Goal: Task Accomplishment & Management: Manage account settings

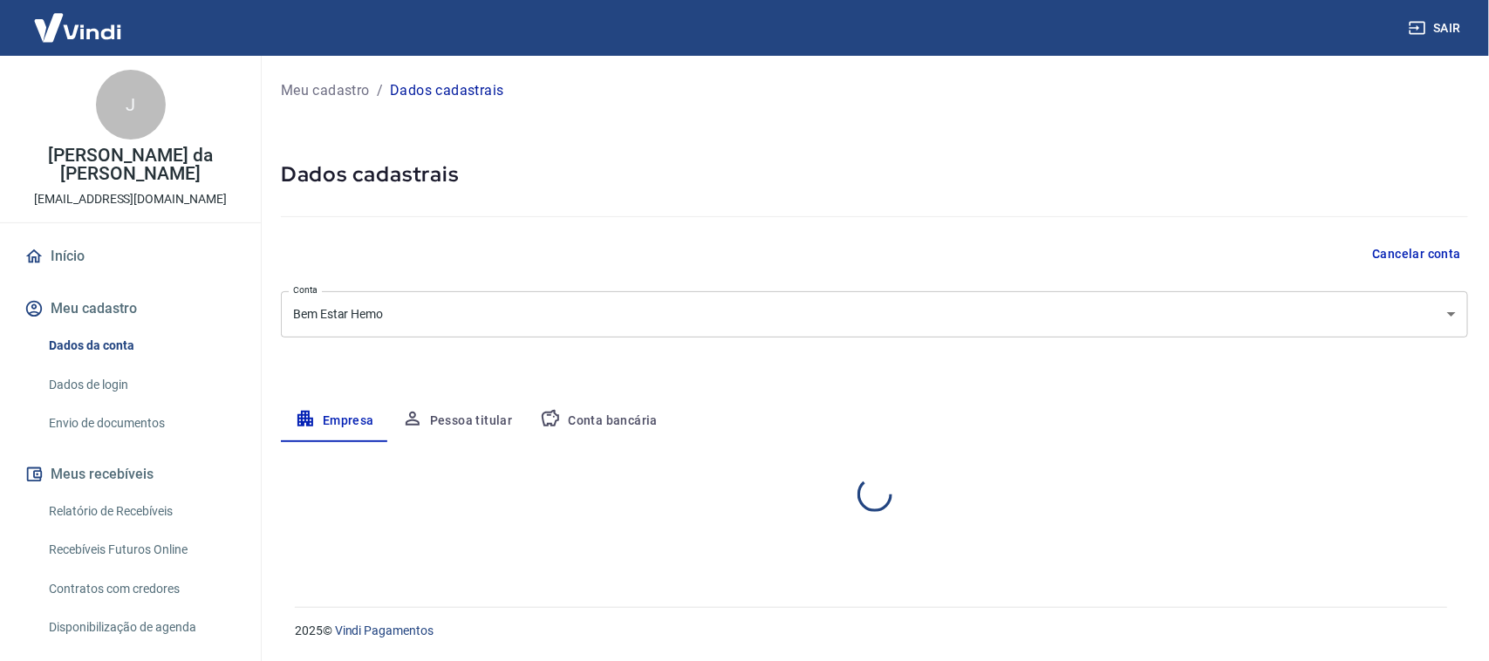
select select "RJ"
select select "business"
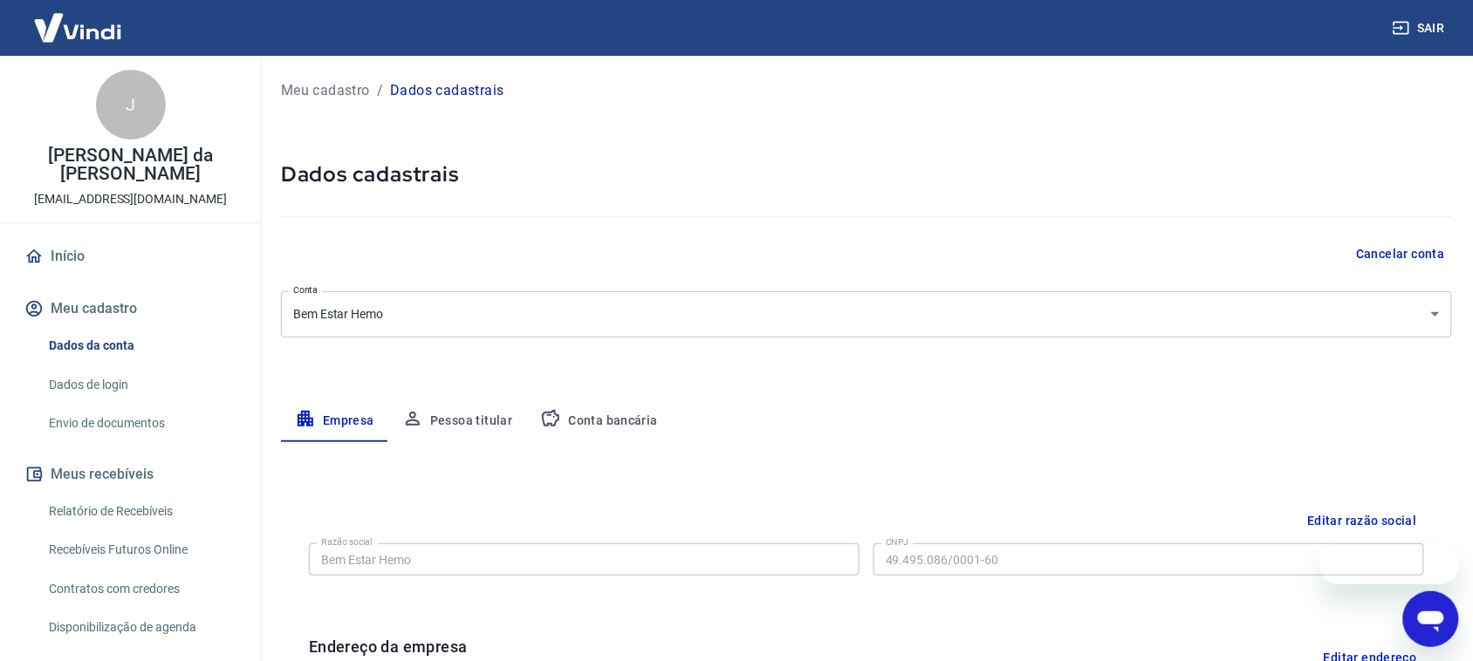
scroll to position [145, 0]
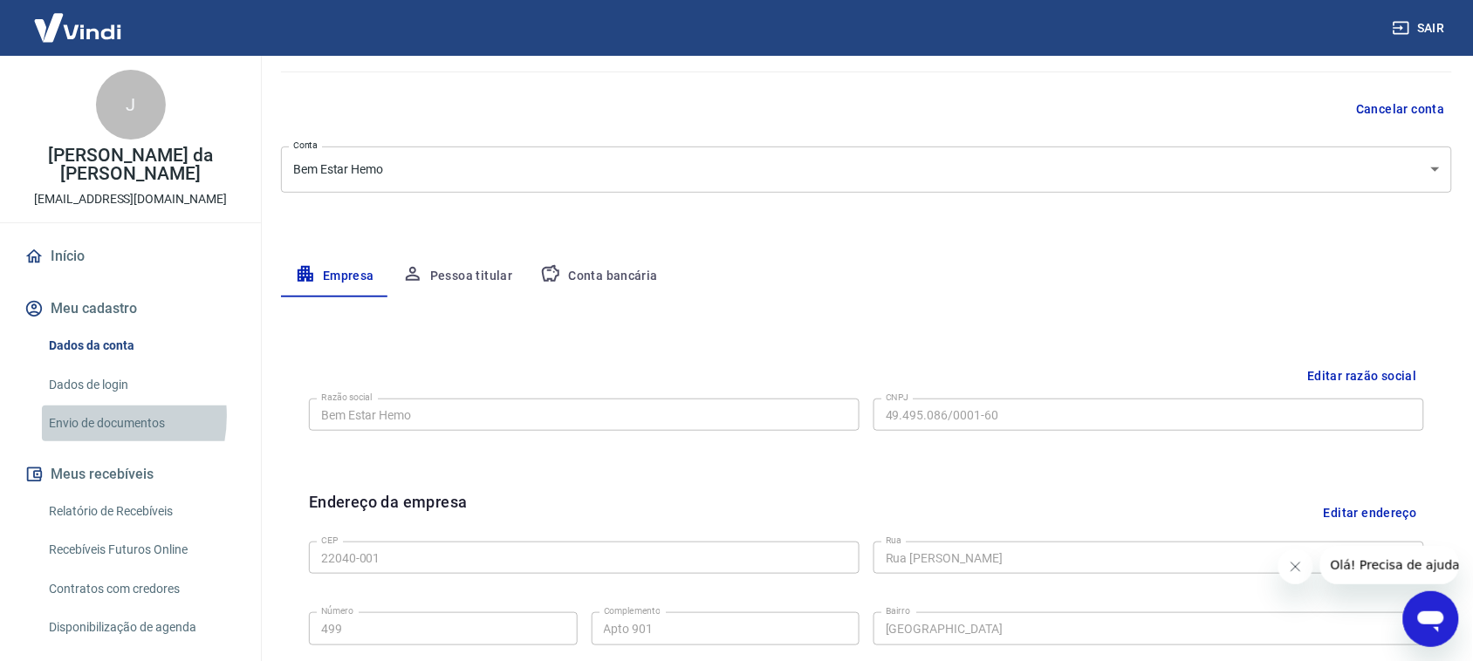
click at [83, 417] on link "Envio de documentos" at bounding box center [141, 424] width 198 height 36
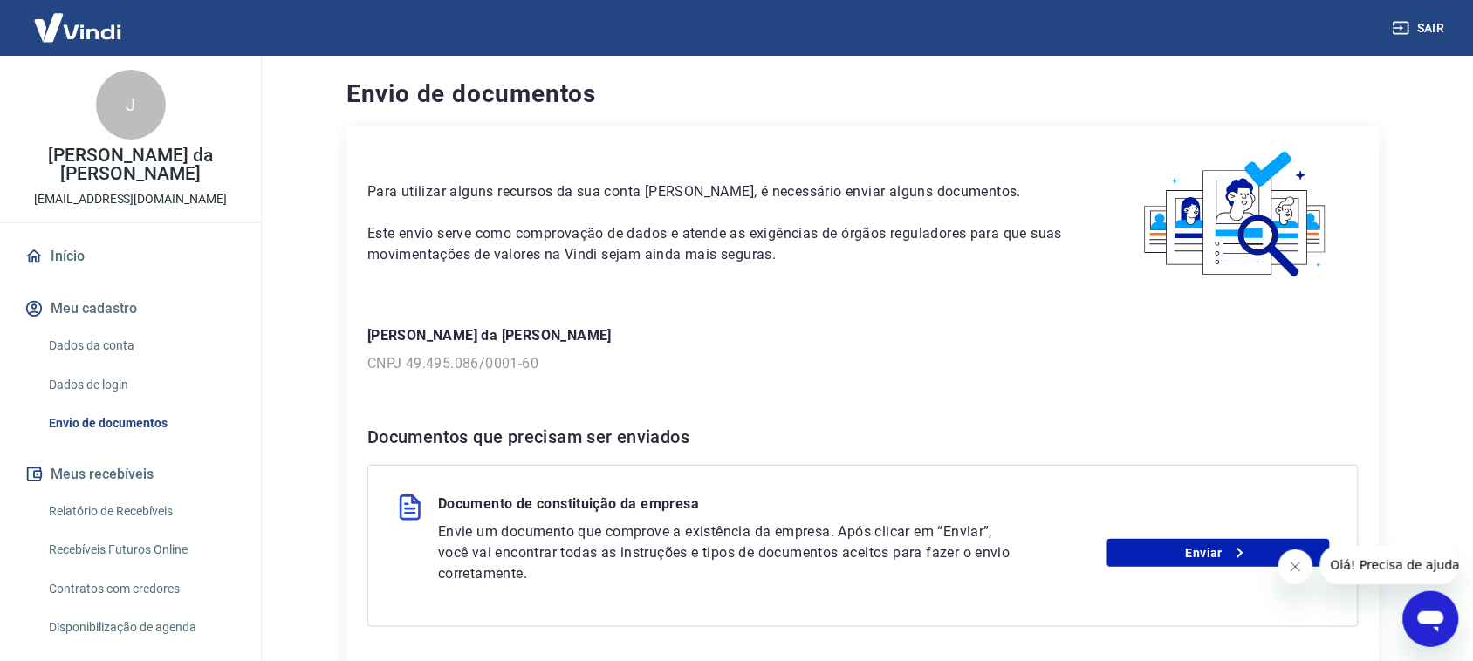
scroll to position [145, 0]
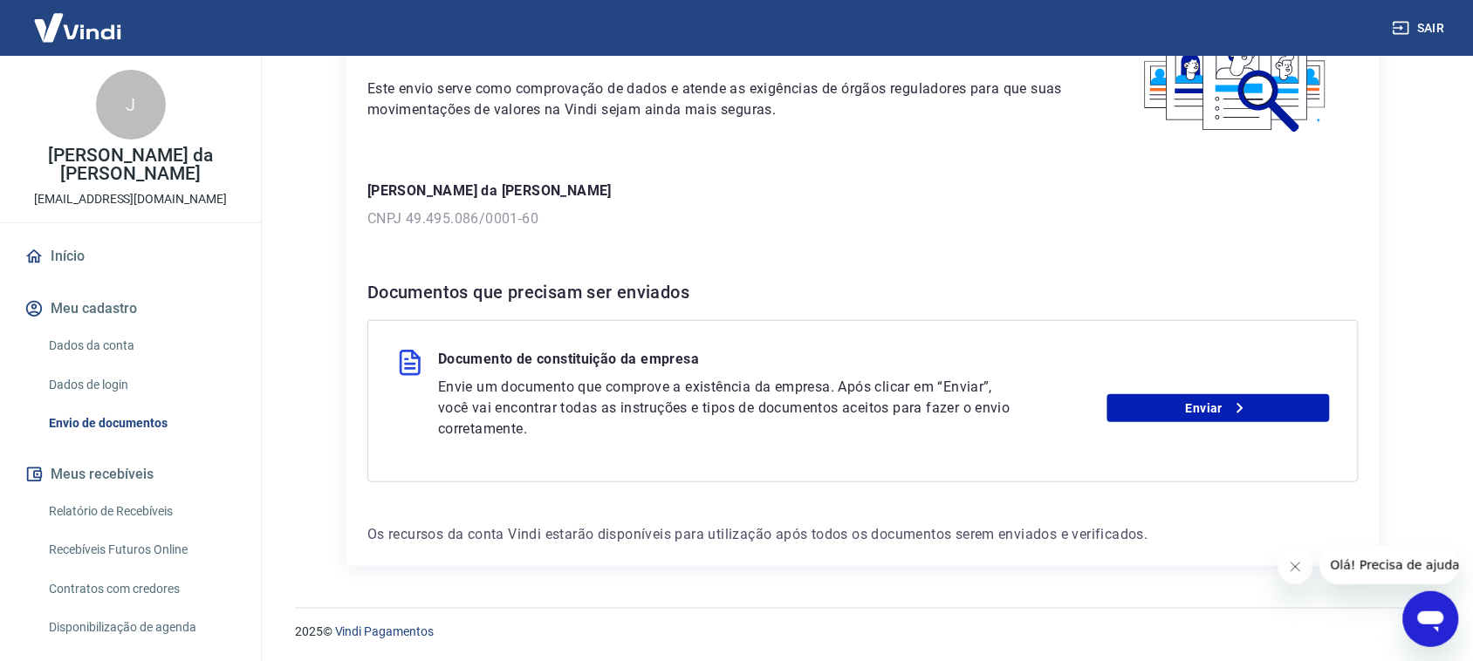
click at [1295, 571] on icon "Fechar mensagem da empresa" at bounding box center [1295, 566] width 14 height 14
click at [110, 346] on link "Dados da conta" at bounding box center [141, 346] width 198 height 36
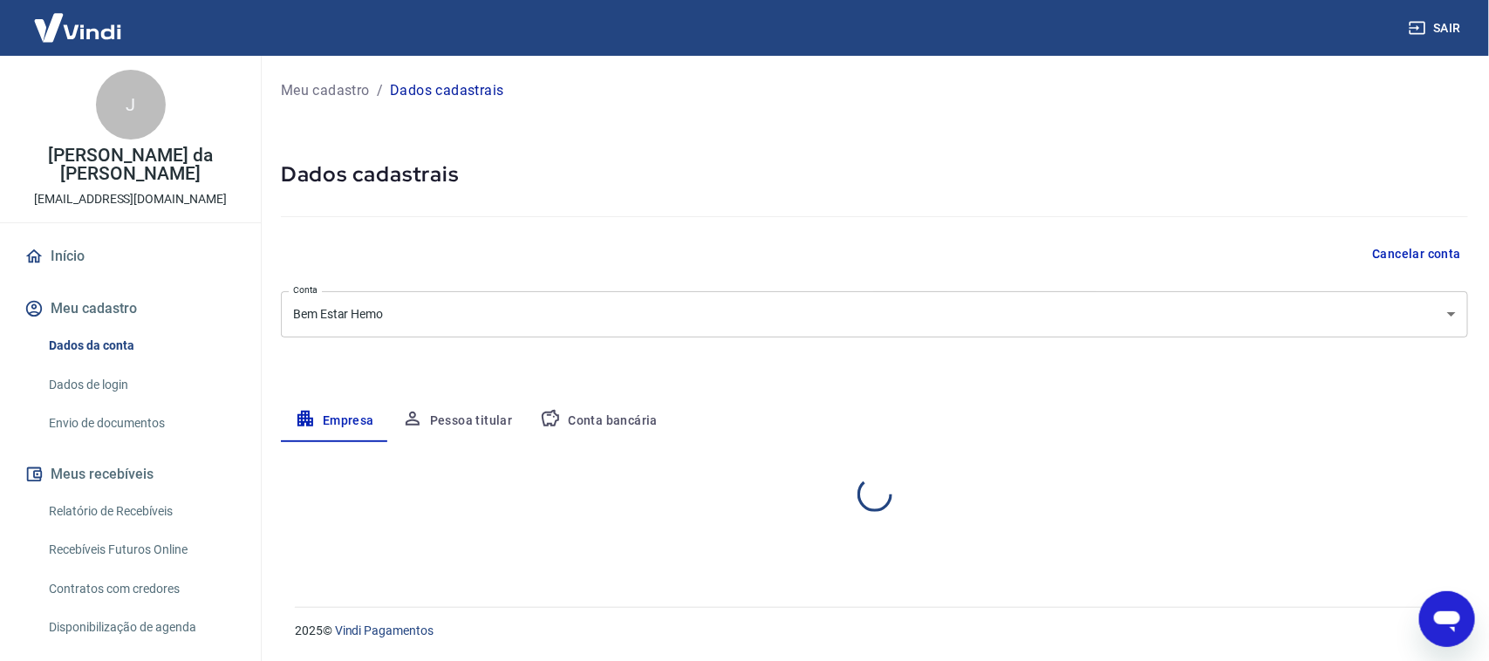
select select "RJ"
select select "business"
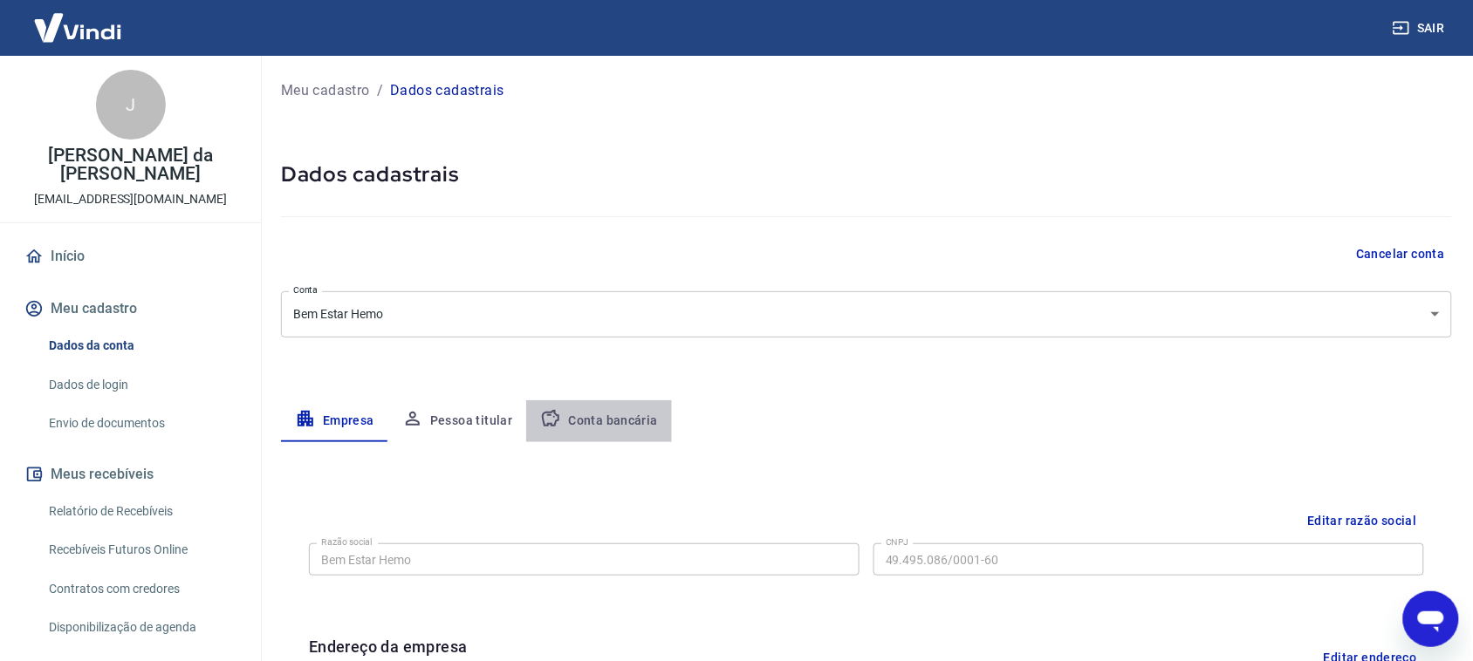
click at [633, 428] on button "Conta bancária" at bounding box center [599, 421] width 146 height 42
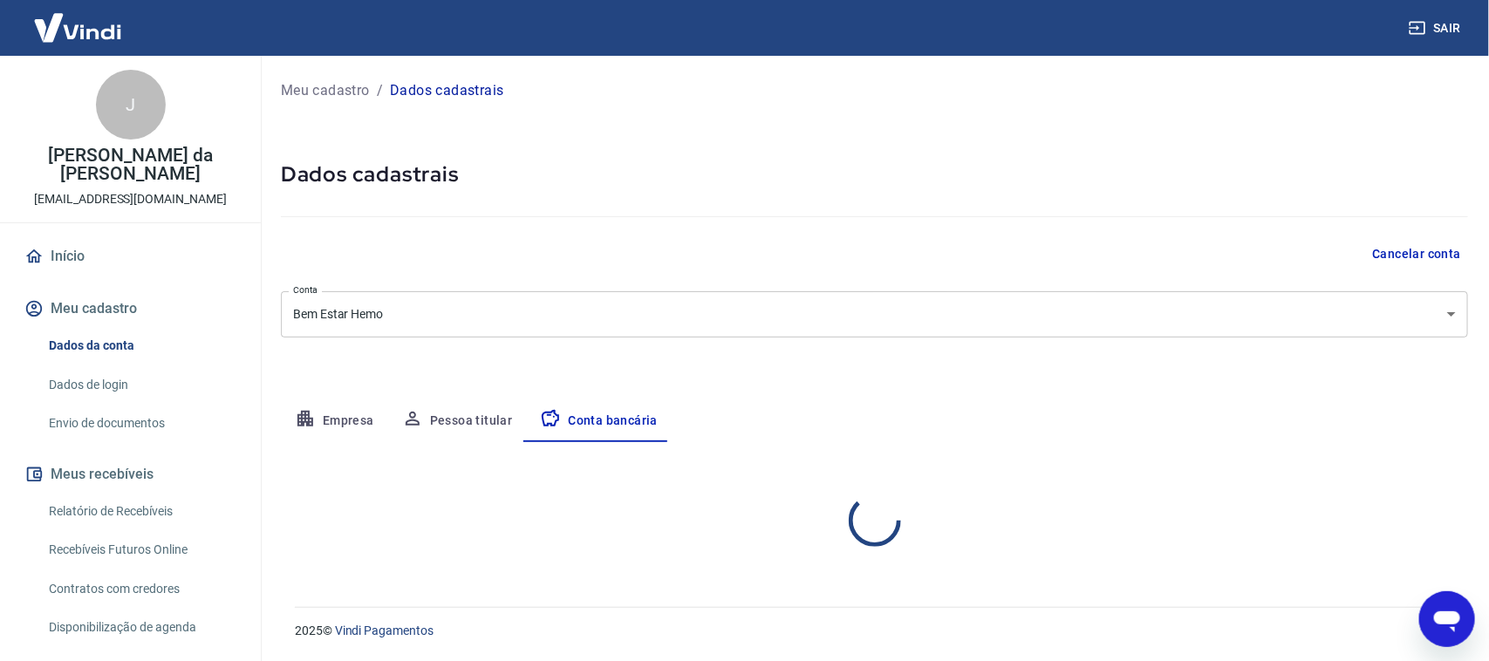
select select "1"
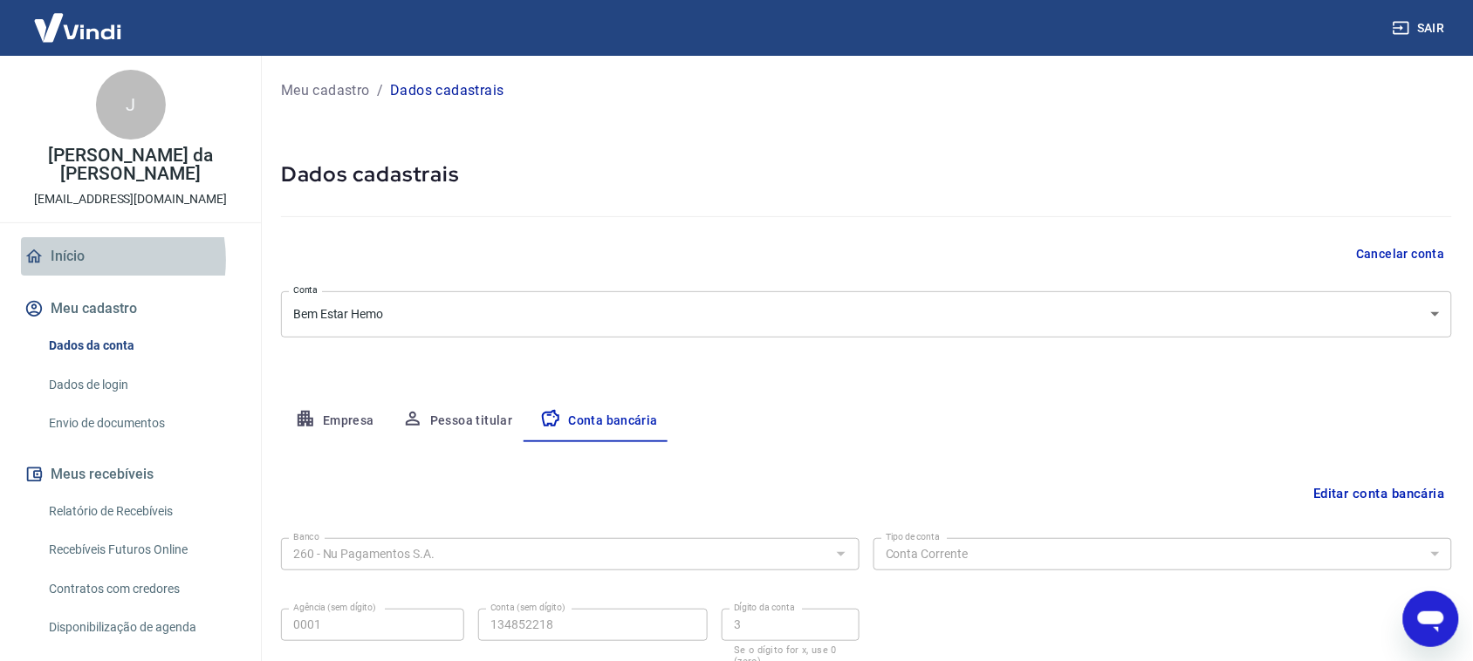
click at [79, 260] on link "Início" at bounding box center [130, 256] width 219 height 38
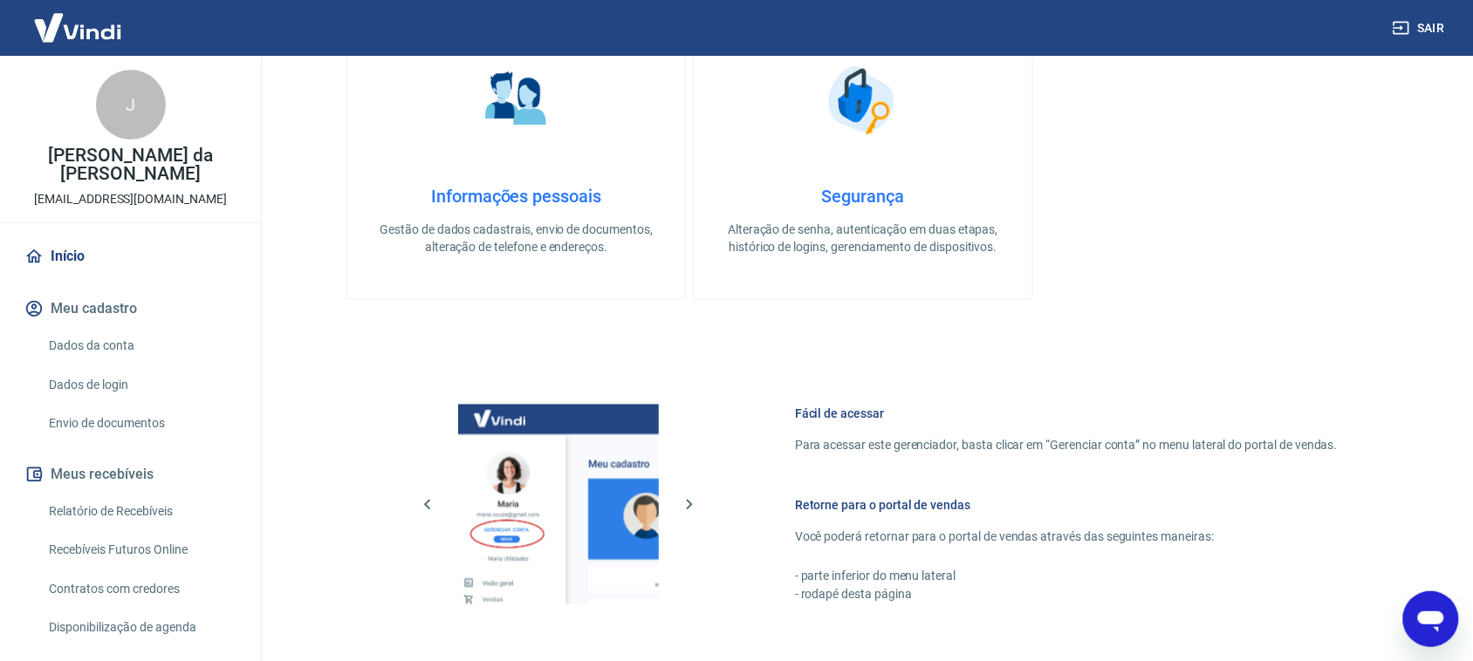
scroll to position [1015, 0]
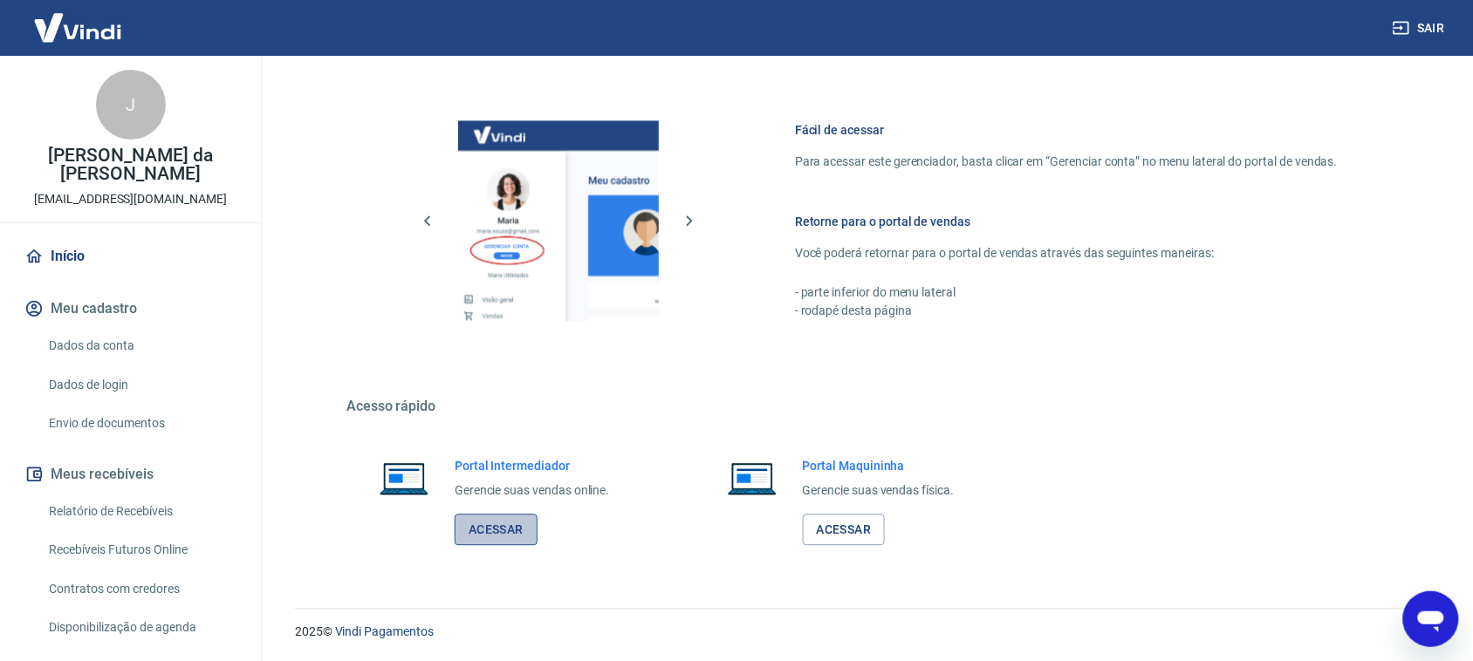
click at [494, 533] on link "Acessar" at bounding box center [496, 530] width 83 height 32
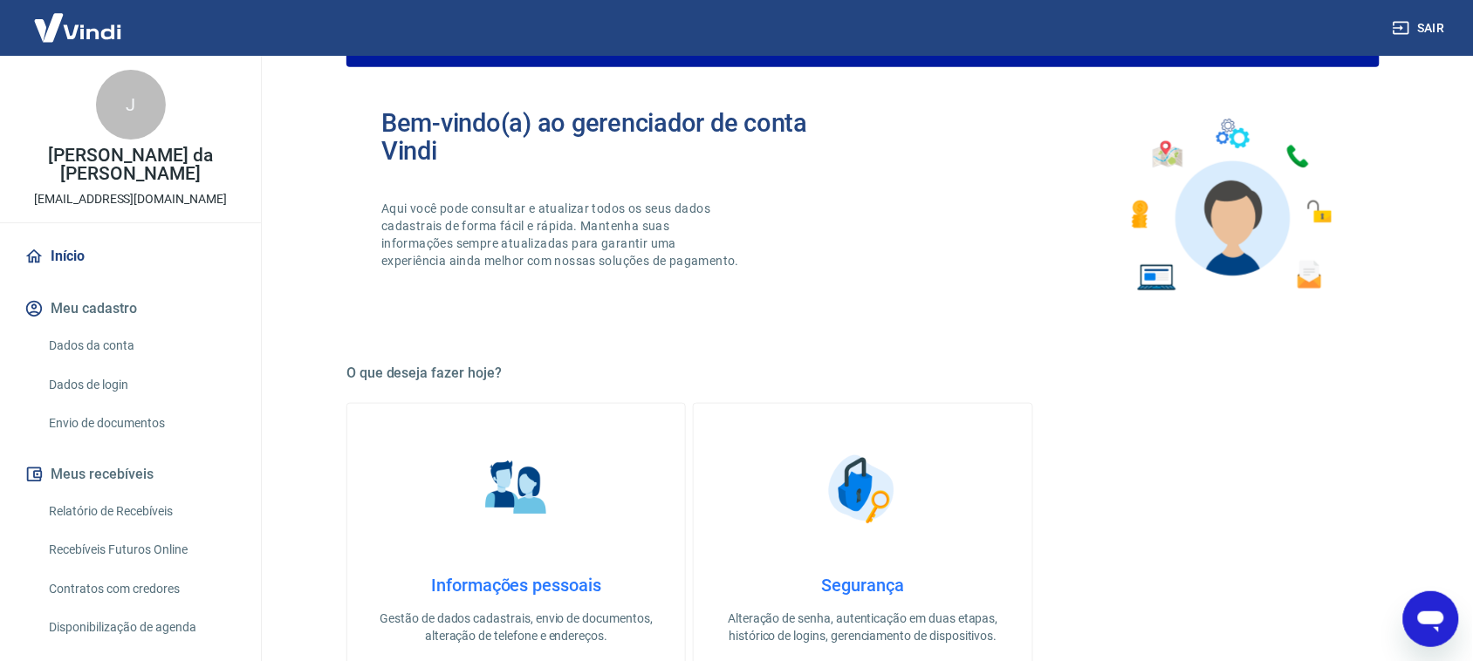
scroll to position [0, 0]
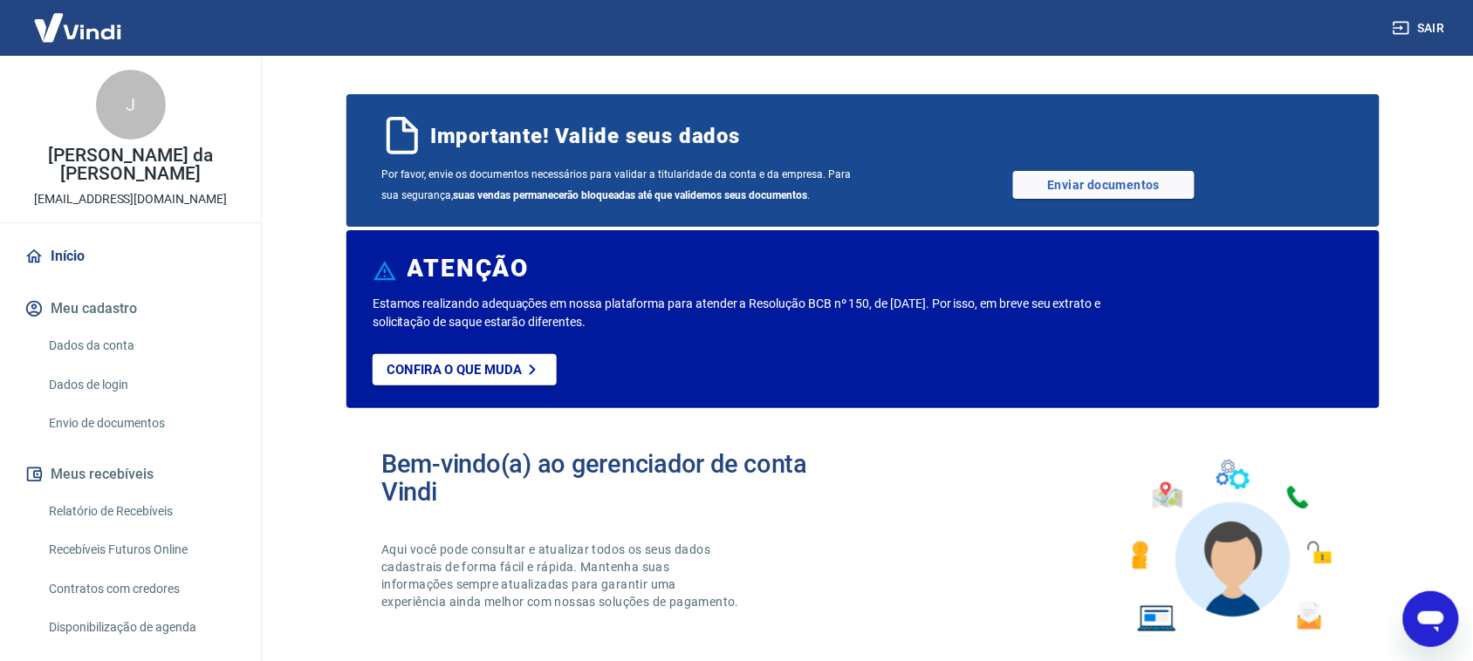
click at [131, 421] on link "Envio de documentos" at bounding box center [141, 424] width 198 height 36
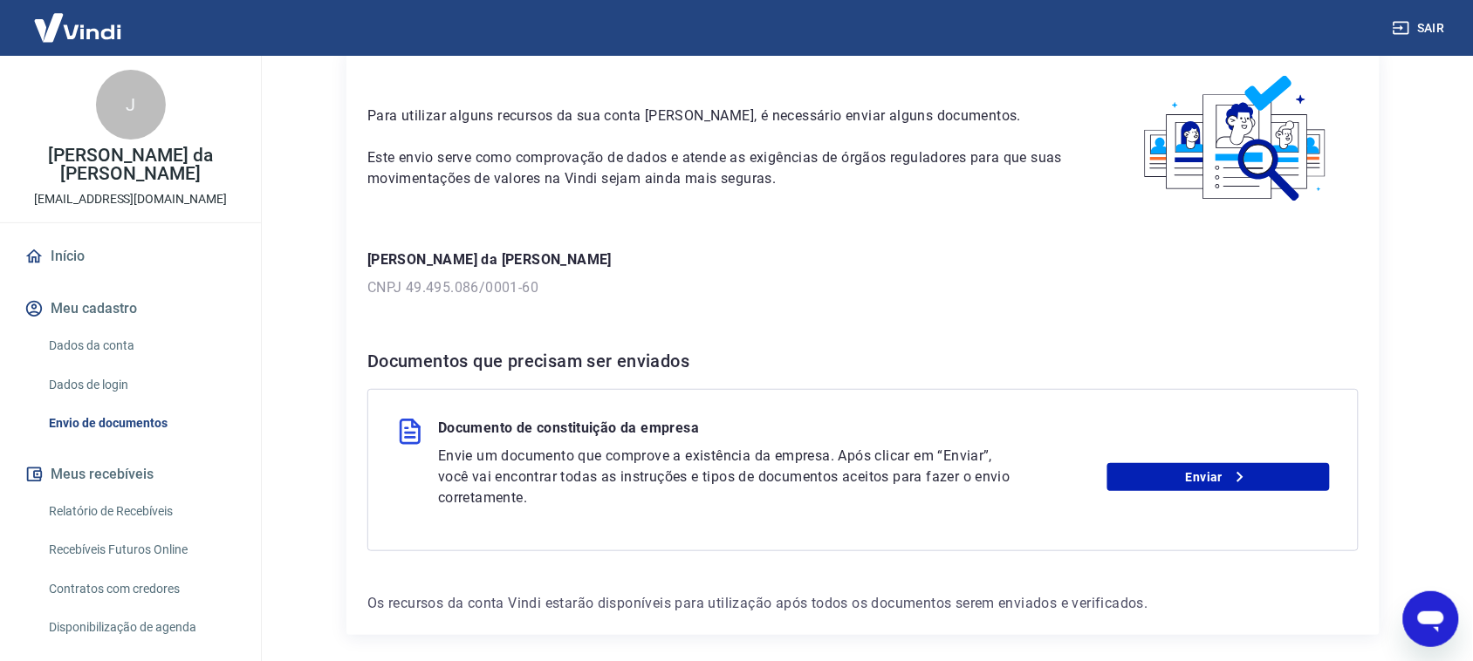
scroll to position [145, 0]
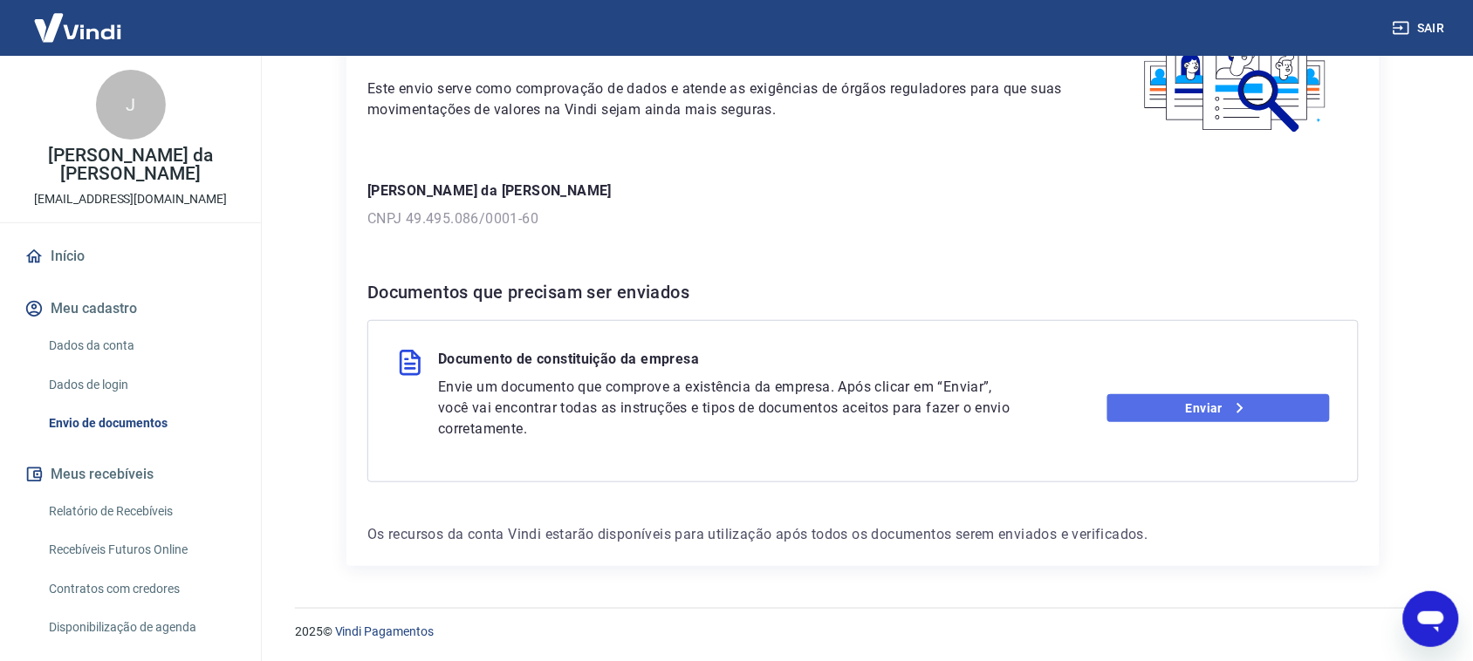
click at [1200, 400] on link "Enviar" at bounding box center [1218, 408] width 223 height 28
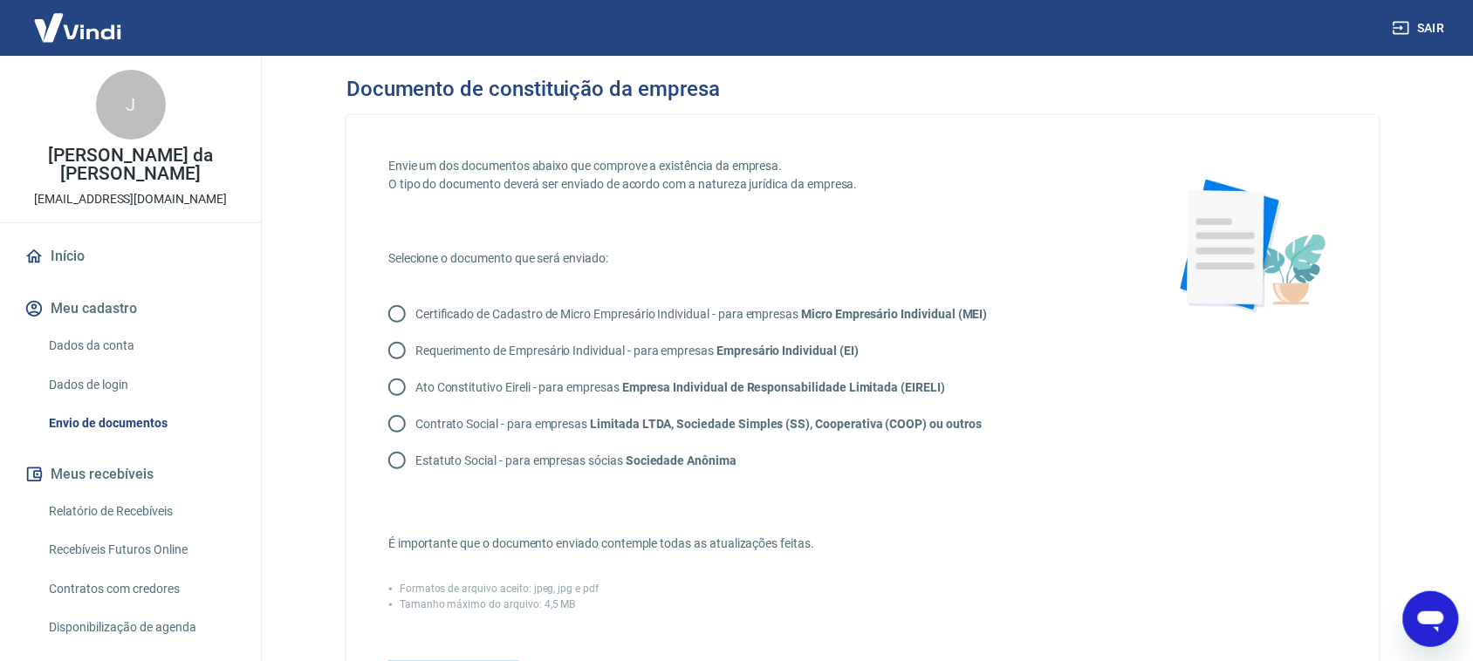
click at [401, 316] on input "Certificado de Cadastro de Micro Empresário Individual - para empresas Micro Em…" at bounding box center [397, 314] width 37 height 37
radio input "true"
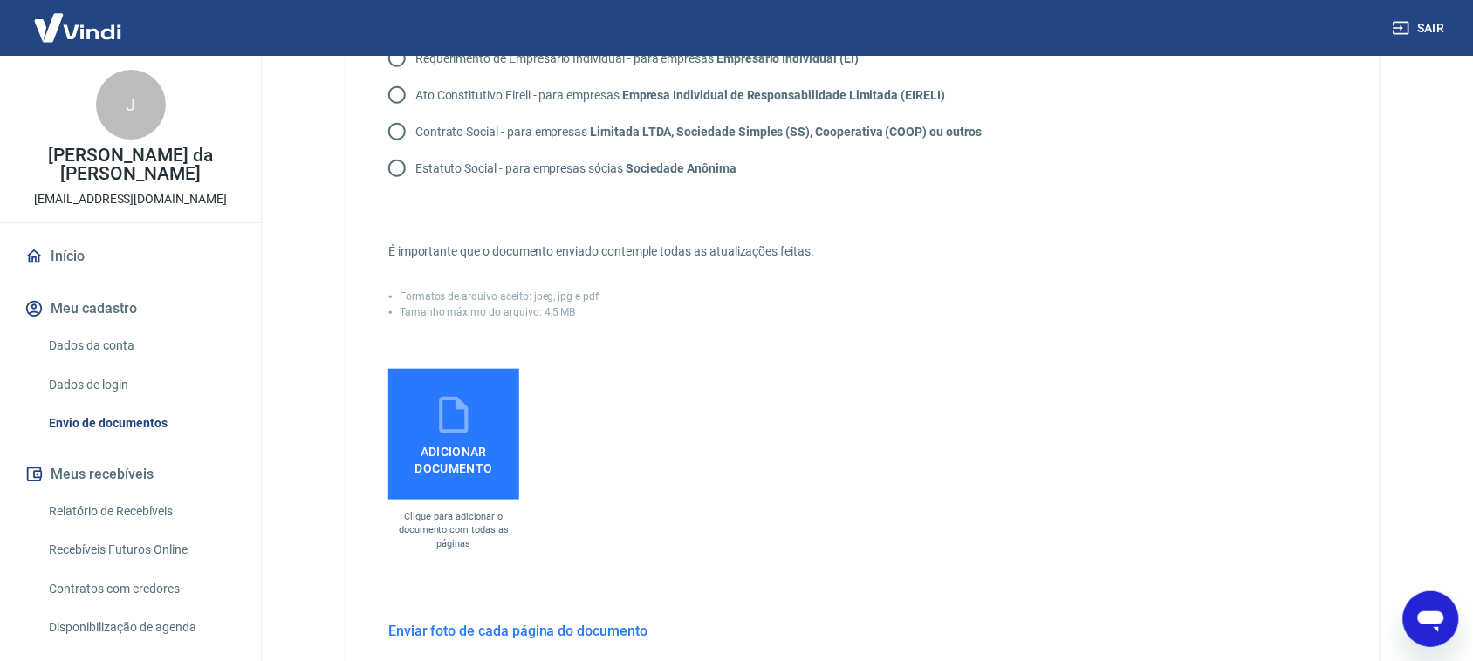
scroll to position [291, 0]
click at [454, 439] on span "Adicionar documento" at bounding box center [453, 458] width 117 height 39
click at [0, 0] on input "Adicionar documento" at bounding box center [0, 0] width 0 height 0
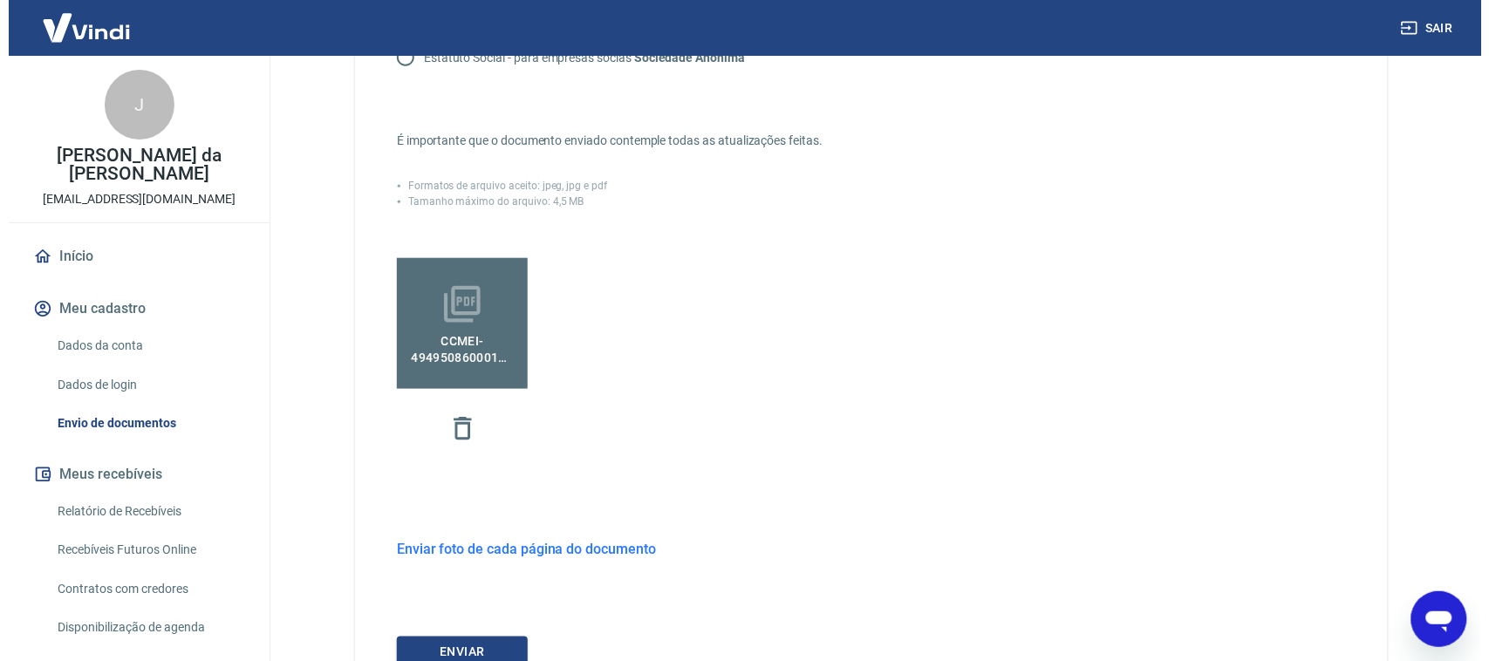
scroll to position [547, 0]
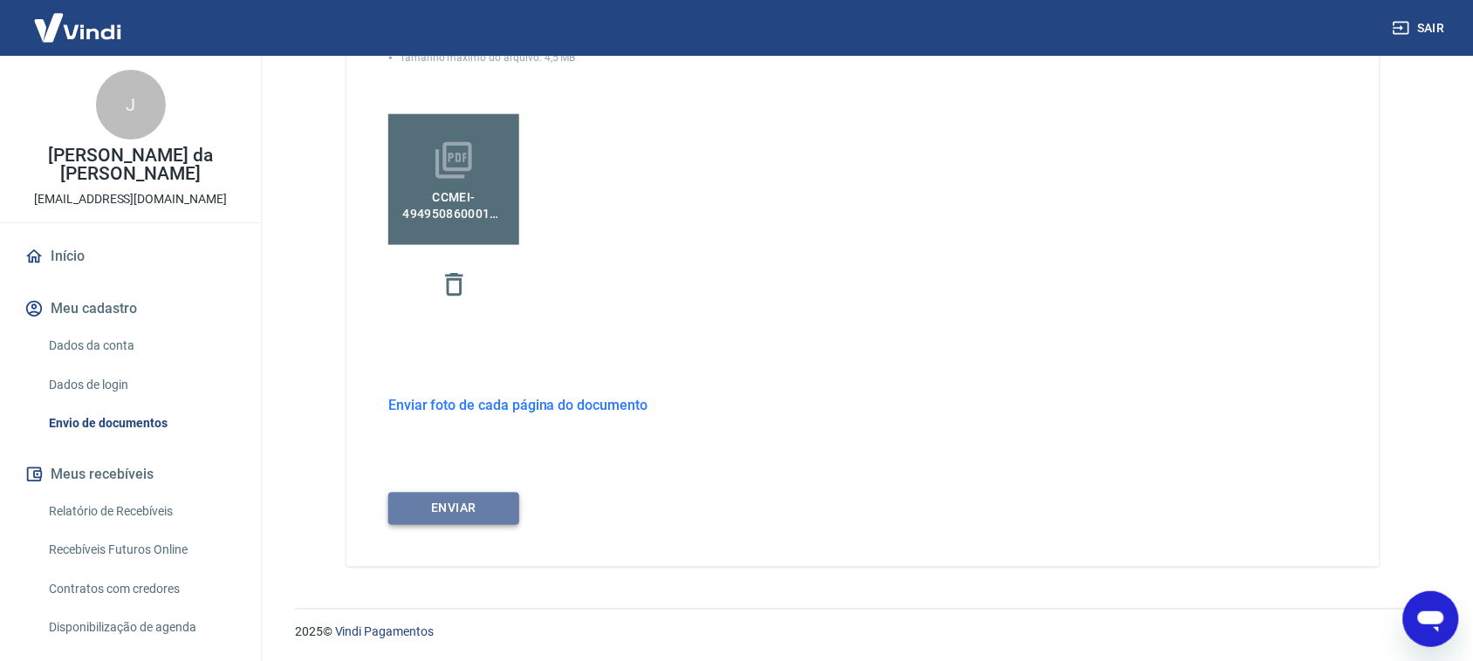
click at [456, 504] on button "ENVIAR" at bounding box center [453, 509] width 131 height 32
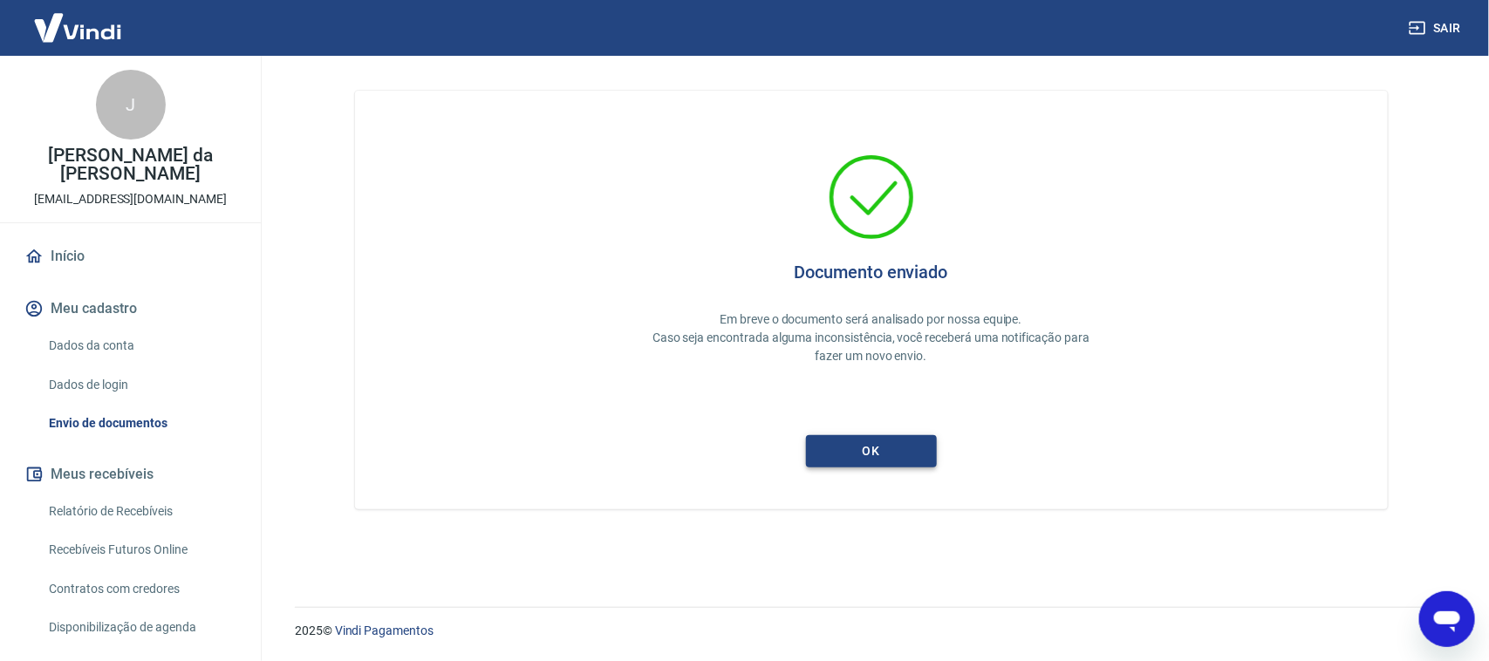
click at [865, 450] on button "ok" at bounding box center [871, 451] width 131 height 32
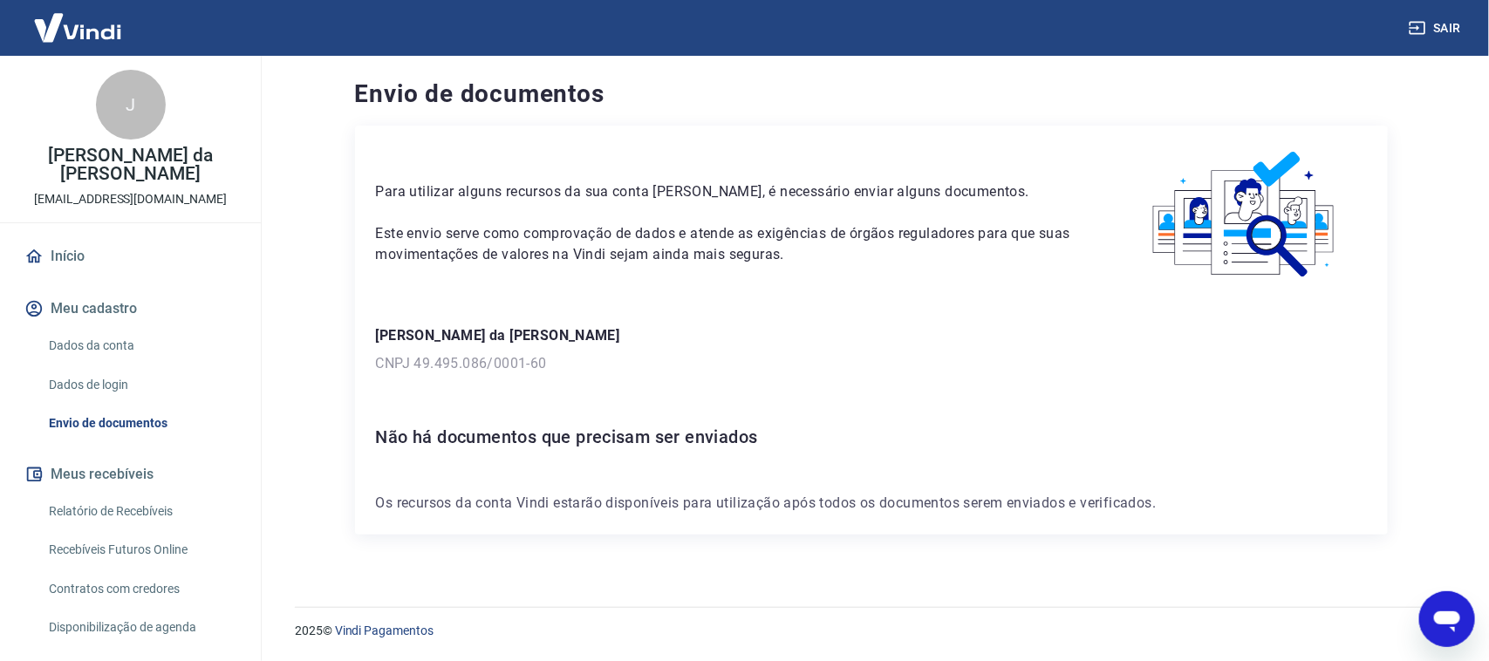
click at [72, 258] on link "Início" at bounding box center [130, 256] width 219 height 38
